Goal: Find specific page/section: Find specific page/section

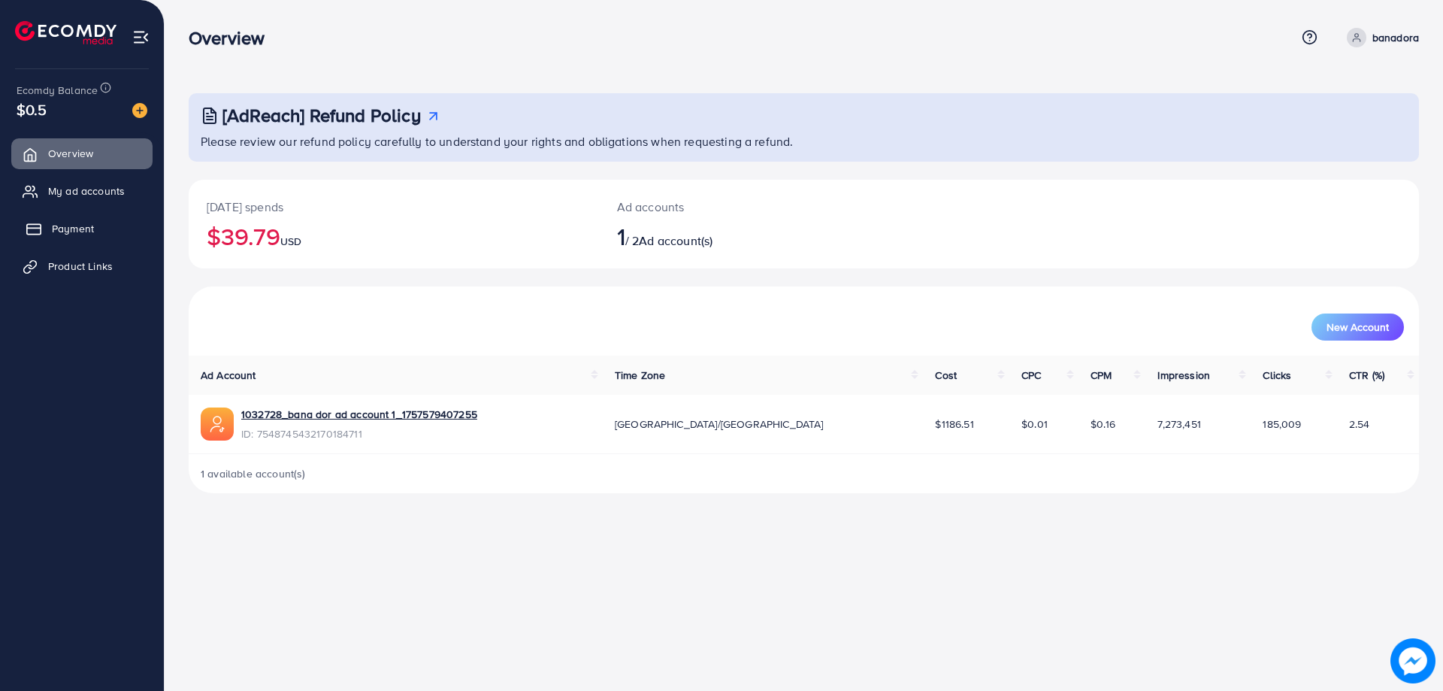
click at [68, 222] on span "Payment" at bounding box center [73, 228] width 42 height 15
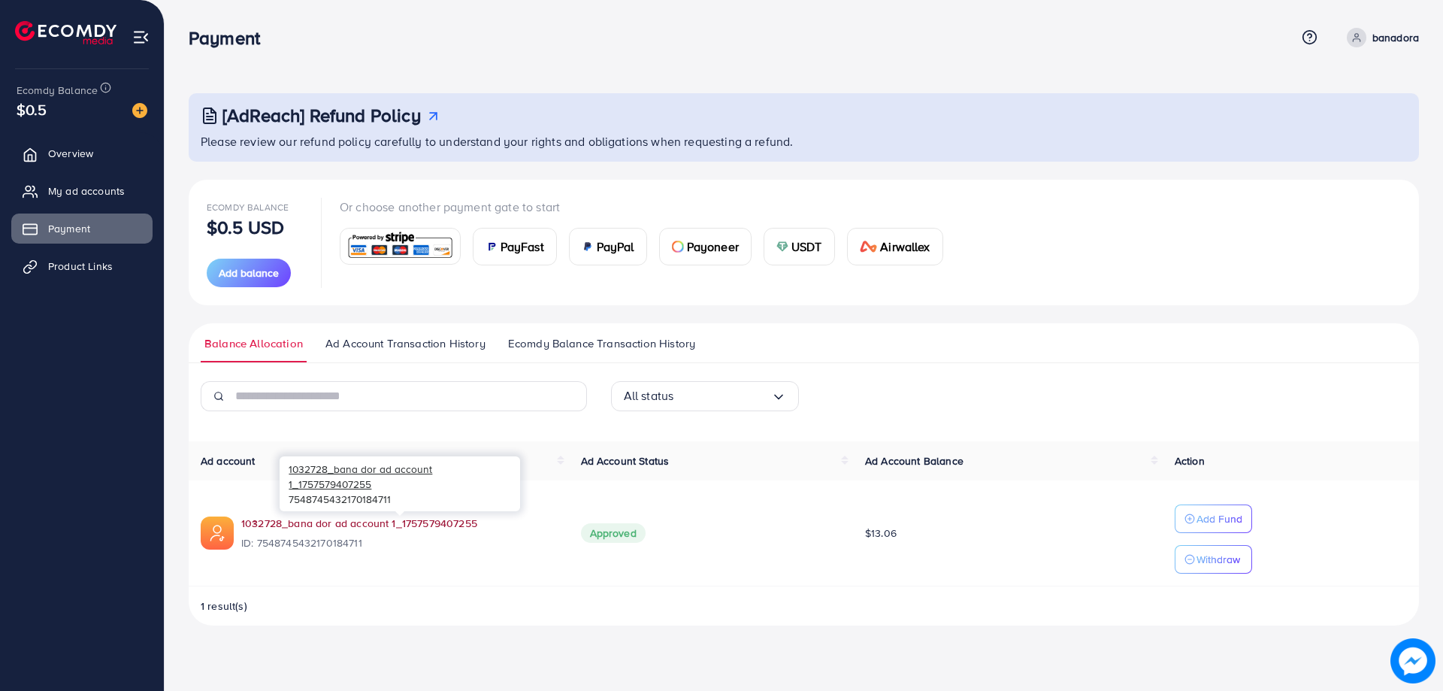
click at [383, 520] on link "1032728_bana dor ad account 1_1757579407255" at bounding box center [359, 523] width 236 height 15
click at [82, 268] on span "Product Links" at bounding box center [84, 266] width 65 height 15
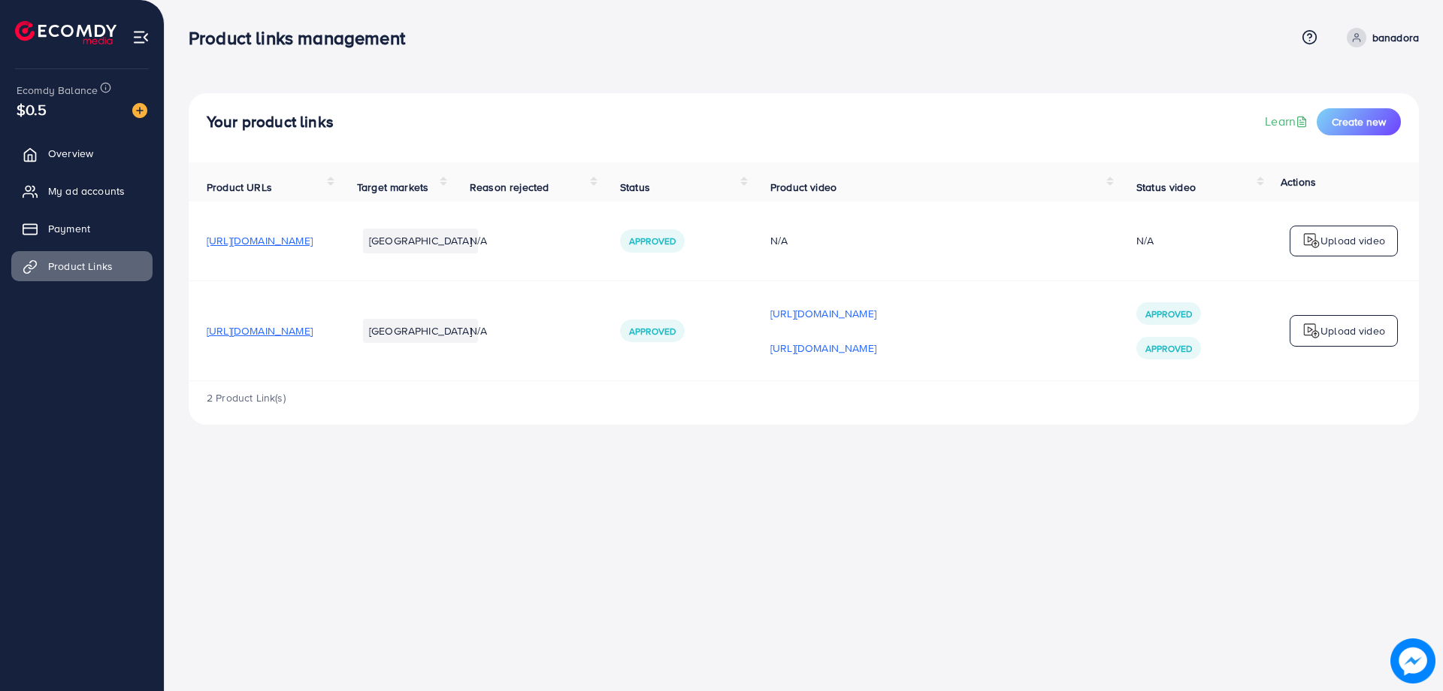
click at [313, 247] on span "[URL][DOMAIN_NAME]" at bounding box center [260, 240] width 106 height 15
